Goal: Task Accomplishment & Management: Manage account settings

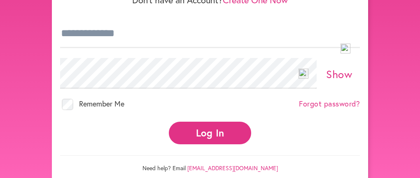
scroll to position [103, 0]
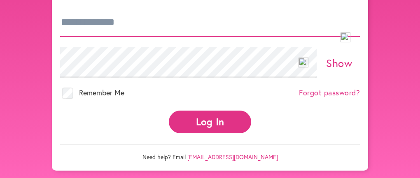
type input "**********"
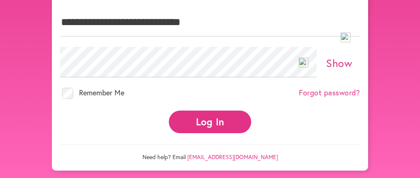
click at [212, 133] on button "Log In" at bounding box center [210, 122] width 82 height 23
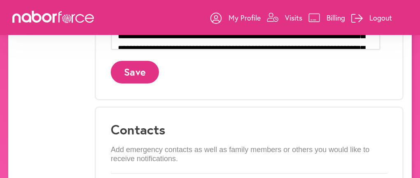
click at [285, 16] on p "Visits" at bounding box center [293, 18] width 17 height 10
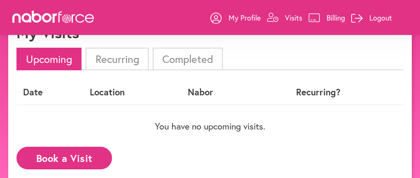
scroll to position [71, 0]
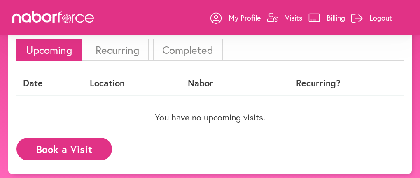
click at [183, 43] on li "Completed" at bounding box center [188, 50] width 70 height 23
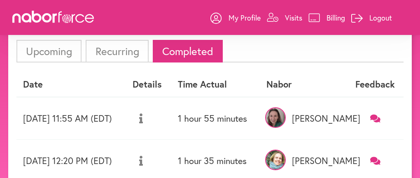
scroll to position [51, 0]
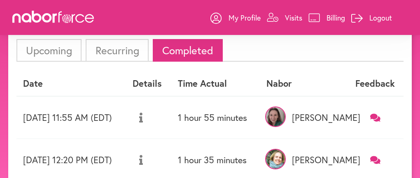
click at [171, 93] on th "Details" at bounding box center [148, 84] width 45 height 24
click at [143, 123] on icon at bounding box center [141, 118] width 4 height 10
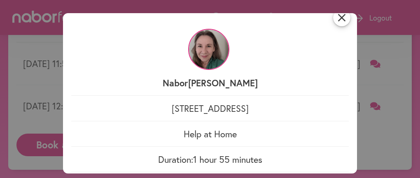
scroll to position [0, 0]
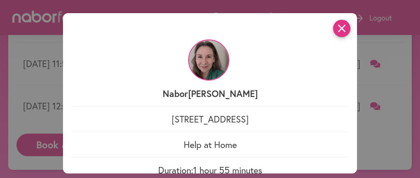
click at [338, 37] on icon "close" at bounding box center [341, 28] width 17 height 17
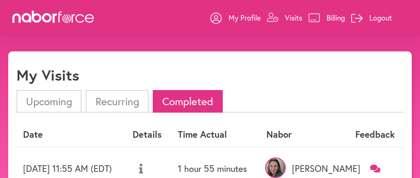
click at [327, 17] on p "Billing" at bounding box center [336, 18] width 19 height 10
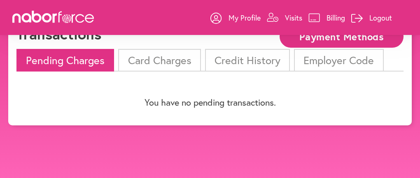
scroll to position [51, 0]
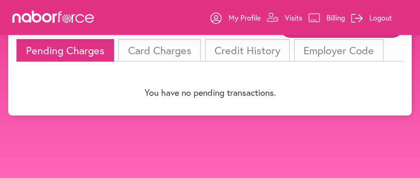
click at [178, 58] on li "Card Charges" at bounding box center [159, 50] width 82 height 23
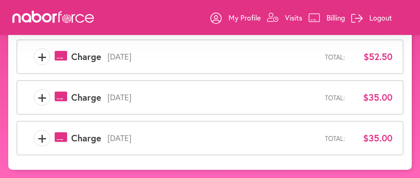
scroll to position [114, 0]
click at [40, 60] on span "+" at bounding box center [42, 57] width 16 height 16
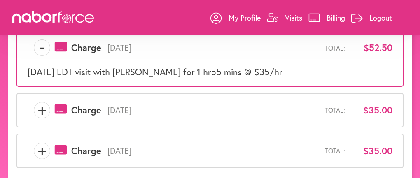
click at [41, 119] on span "+" at bounding box center [42, 110] width 16 height 16
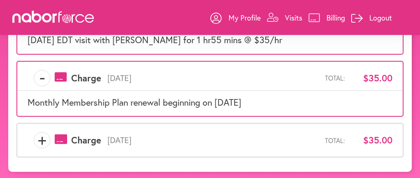
scroll to position [157, 0]
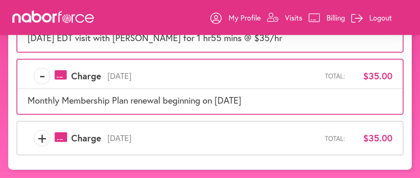
click at [39, 142] on span "+" at bounding box center [42, 138] width 16 height 16
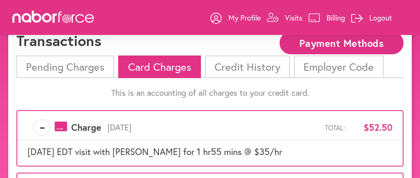
scroll to position [24, 0]
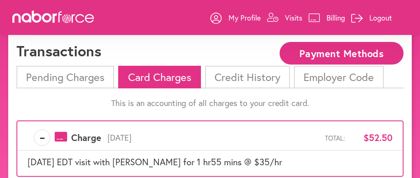
click at [260, 77] on li "Credit History" at bounding box center [247, 77] width 85 height 23
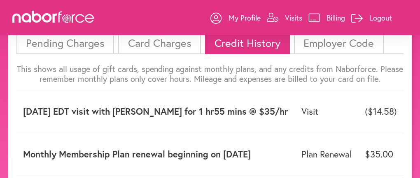
scroll to position [7, 0]
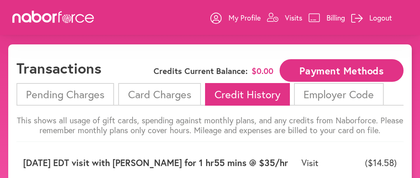
click at [169, 99] on li "Card Charges" at bounding box center [159, 94] width 82 height 23
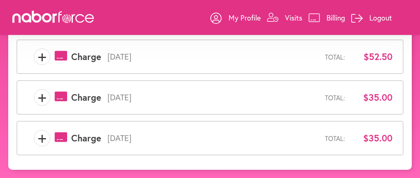
scroll to position [114, 0]
click at [40, 59] on span "+" at bounding box center [42, 57] width 16 height 16
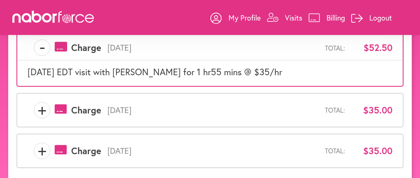
click at [40, 119] on span "+" at bounding box center [42, 110] width 16 height 16
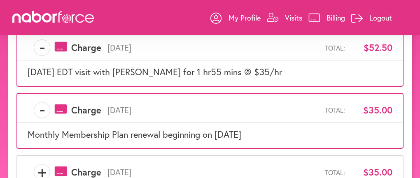
scroll to position [157, 0]
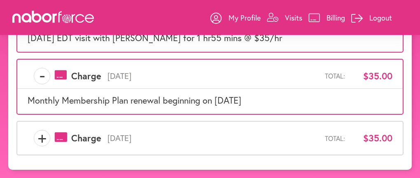
click at [42, 139] on span "+" at bounding box center [42, 138] width 16 height 16
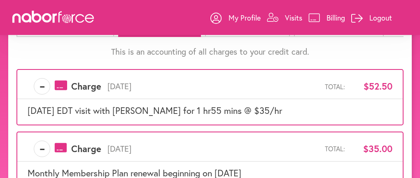
scroll to position [24, 0]
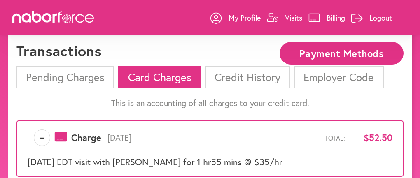
click at [82, 83] on li "Pending Charges" at bounding box center [65, 77] width 98 height 23
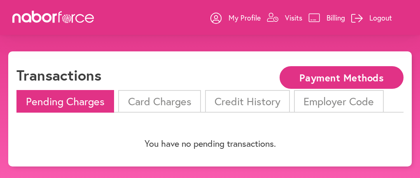
click at [163, 105] on li "Card Charges" at bounding box center [159, 101] width 82 height 23
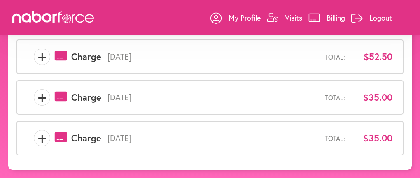
scroll to position [114, 0]
click at [42, 136] on span "+" at bounding box center [42, 138] width 16 height 16
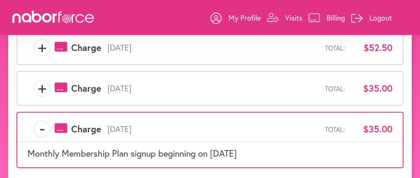
click at [40, 97] on span "+" at bounding box center [42, 88] width 16 height 16
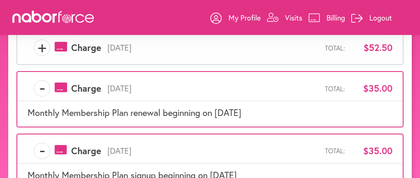
click at [42, 55] on span "+" at bounding box center [42, 48] width 16 height 16
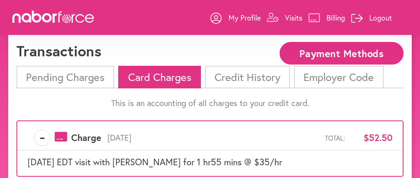
scroll to position [24, 0]
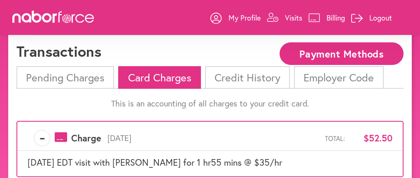
click at [250, 83] on li "Credit History" at bounding box center [247, 77] width 85 height 23
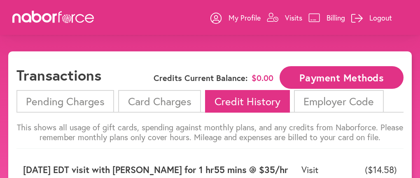
click at [327, 19] on p "Billing" at bounding box center [336, 18] width 19 height 10
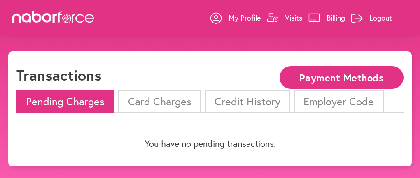
click at [229, 17] on p "My Profile" at bounding box center [245, 18] width 32 height 10
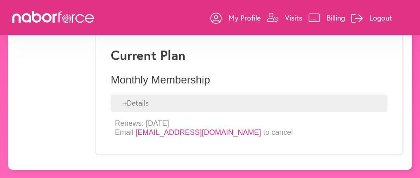
scroll to position [875, 0]
click at [124, 98] on div "+ Details" at bounding box center [249, 103] width 277 height 17
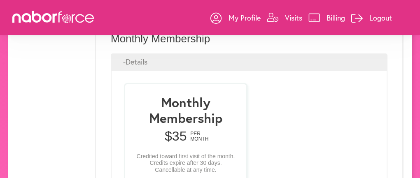
scroll to position [21, 0]
click at [370, 18] on p "Logout" at bounding box center [380, 18] width 23 height 10
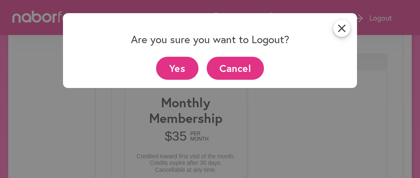
click at [181, 73] on button "Yes" at bounding box center [177, 68] width 42 height 23
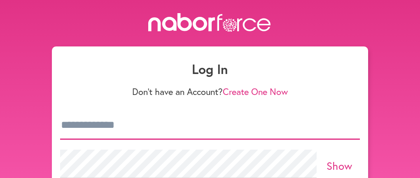
type input "**********"
